Goal: Information Seeking & Learning: Learn about a topic

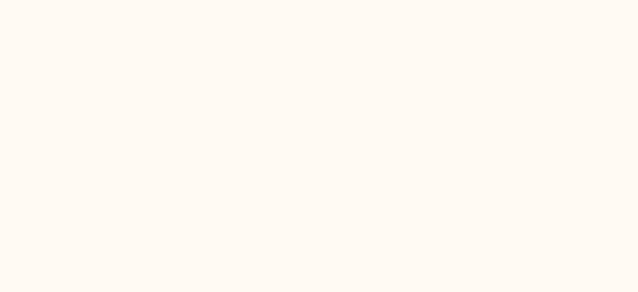
drag, startPoint x: 0, startPoint y: 0, endPoint x: 271, endPoint y: -14, distance: 271.5
click at [271, 0] on html at bounding box center [319, 0] width 638 height 0
